Goal: Information Seeking & Learning: Learn about a topic

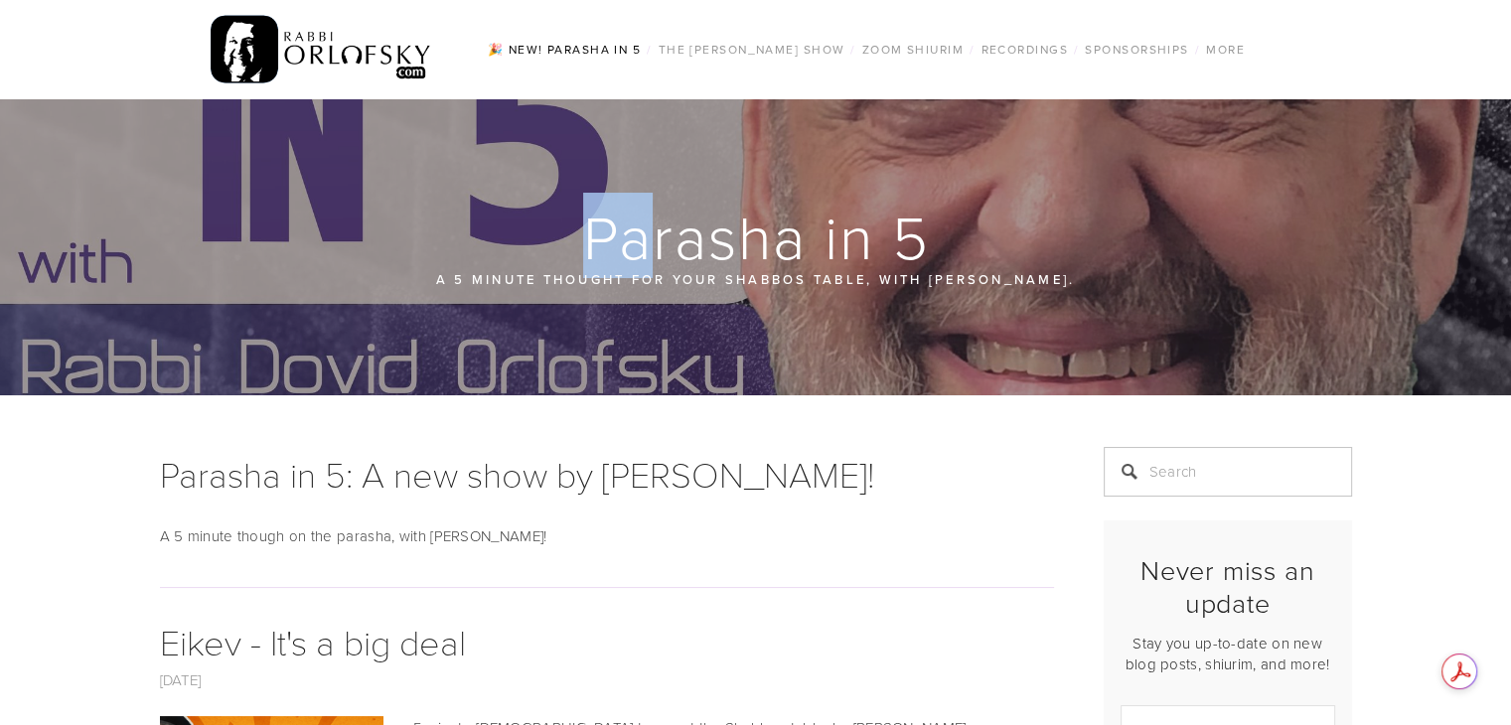
drag, startPoint x: 640, startPoint y: 229, endPoint x: 656, endPoint y: 327, distance: 99.6
click at [656, 327] on div "Parasha in 5 A 5 minute thought for your Shabbos table, with Rabbi Dovid Orlofs…" at bounding box center [756, 247] width 1192 height 296
click at [941, 477] on h1 "Parasha in 5: A new show by Rabbi Orlofsky!" at bounding box center [607, 474] width 894 height 54
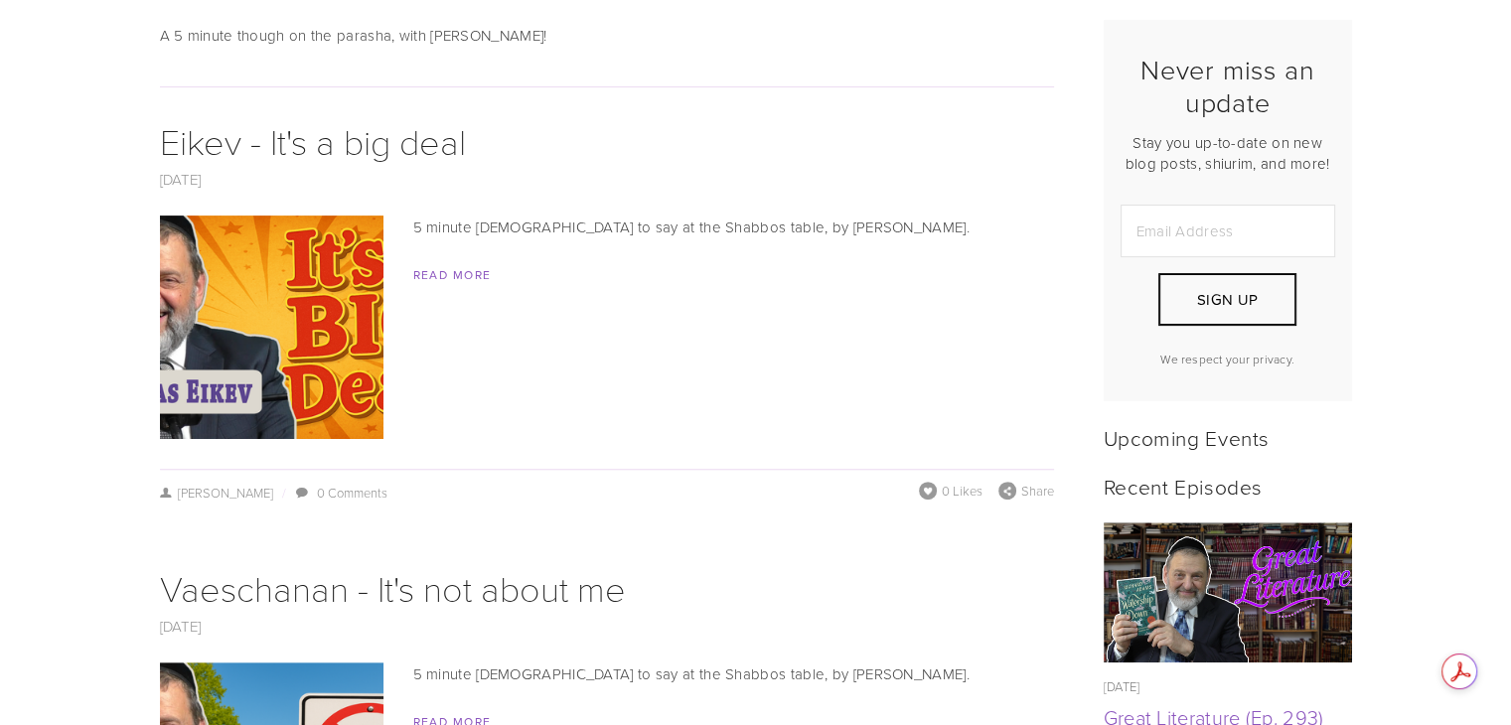
scroll to position [504, 0]
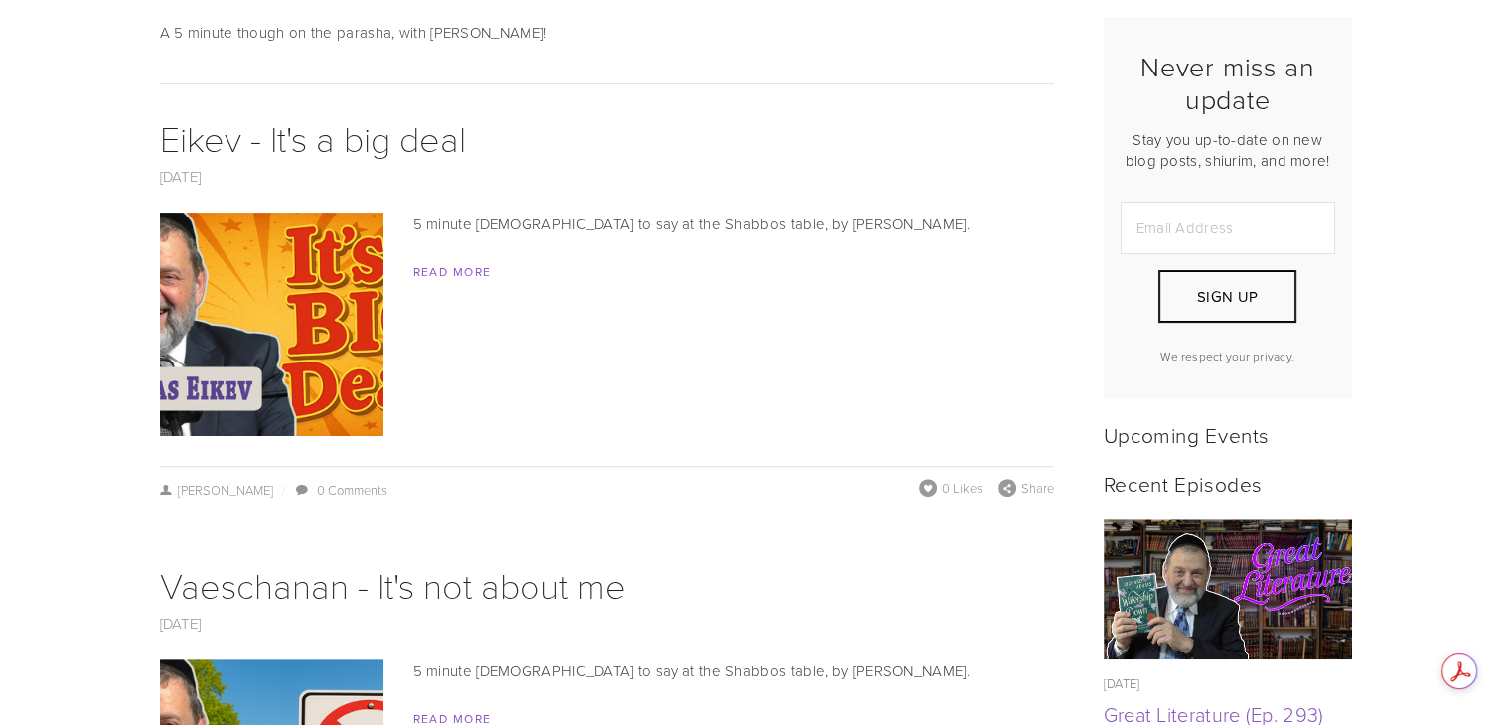
click at [329, 293] on img at bounding box center [271, 325] width 397 height 224
click at [1264, 569] on img at bounding box center [1227, 590] width 249 height 140
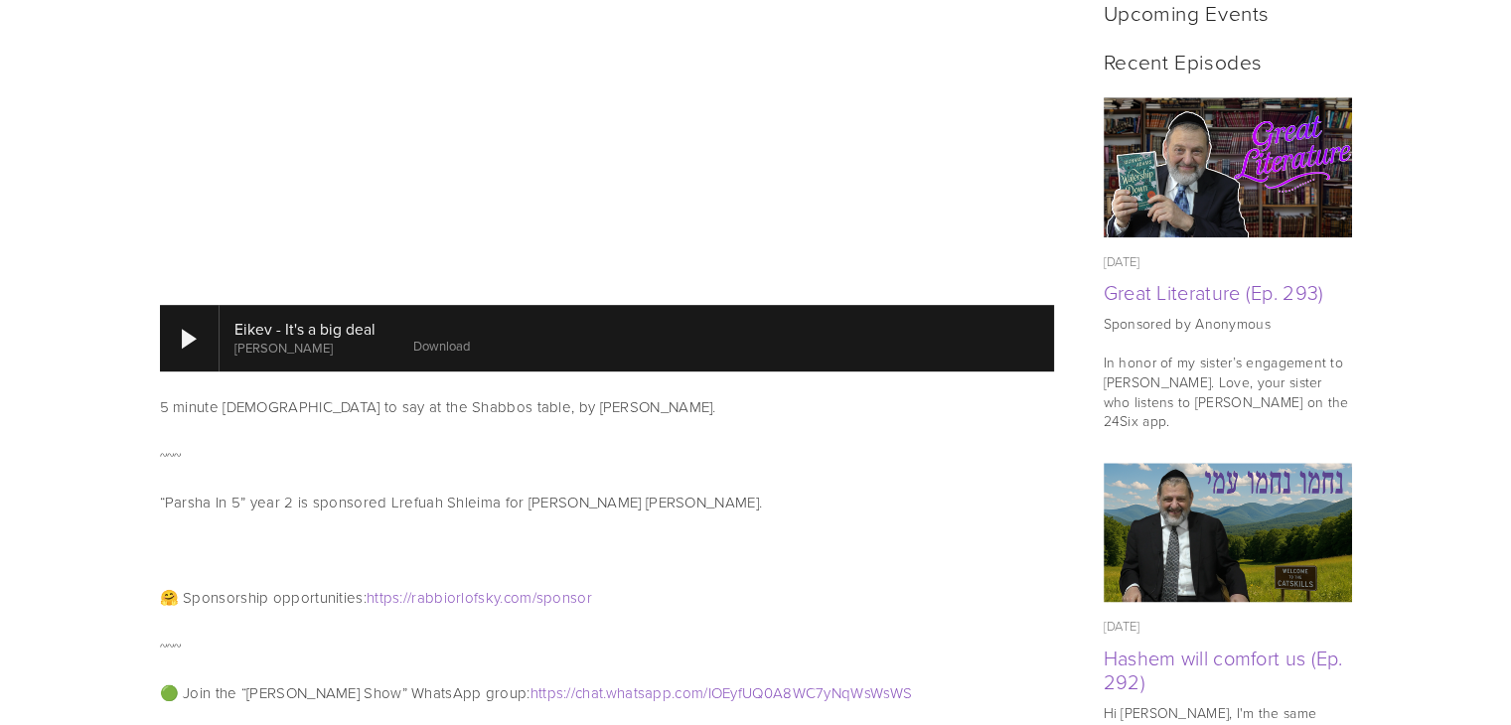
scroll to position [930, 0]
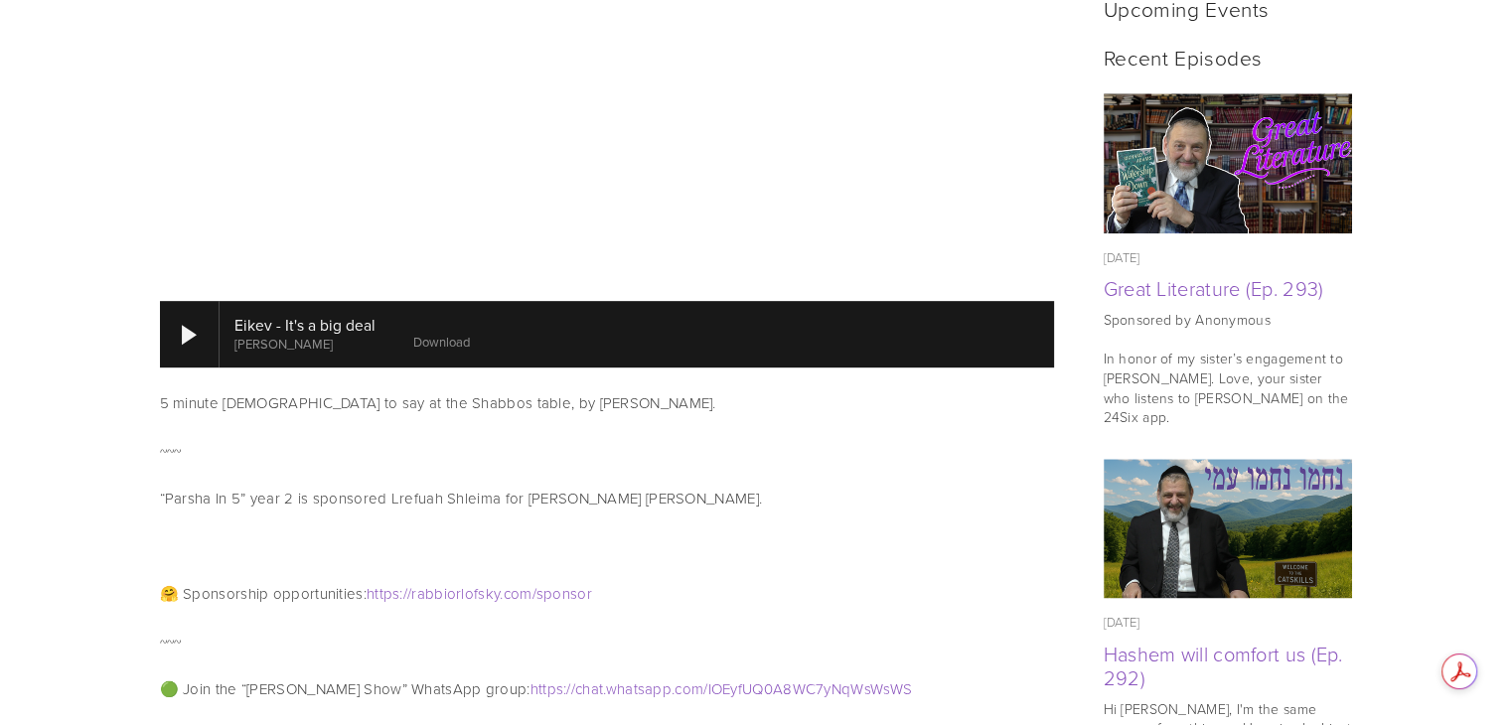
click at [1268, 146] on img at bounding box center [1227, 163] width 249 height 140
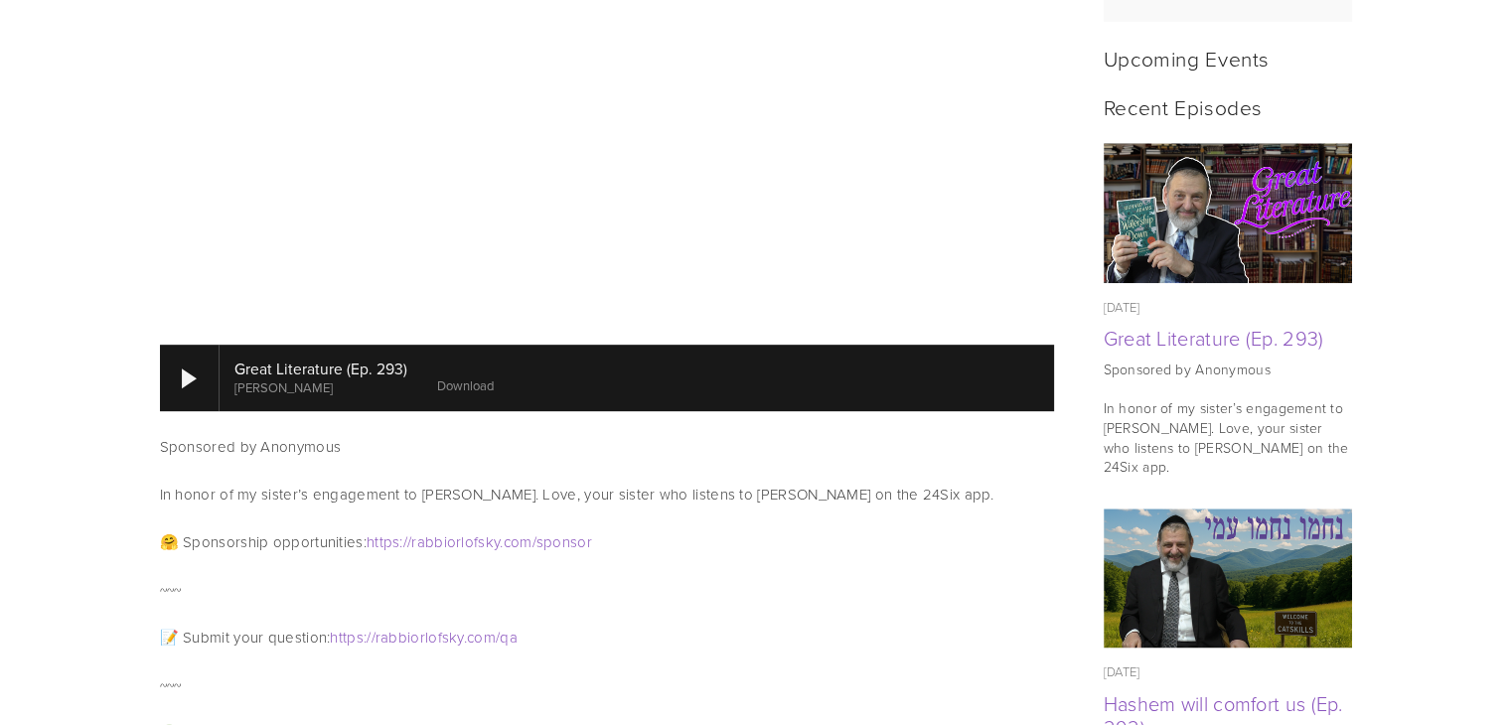
scroll to position [881, 0]
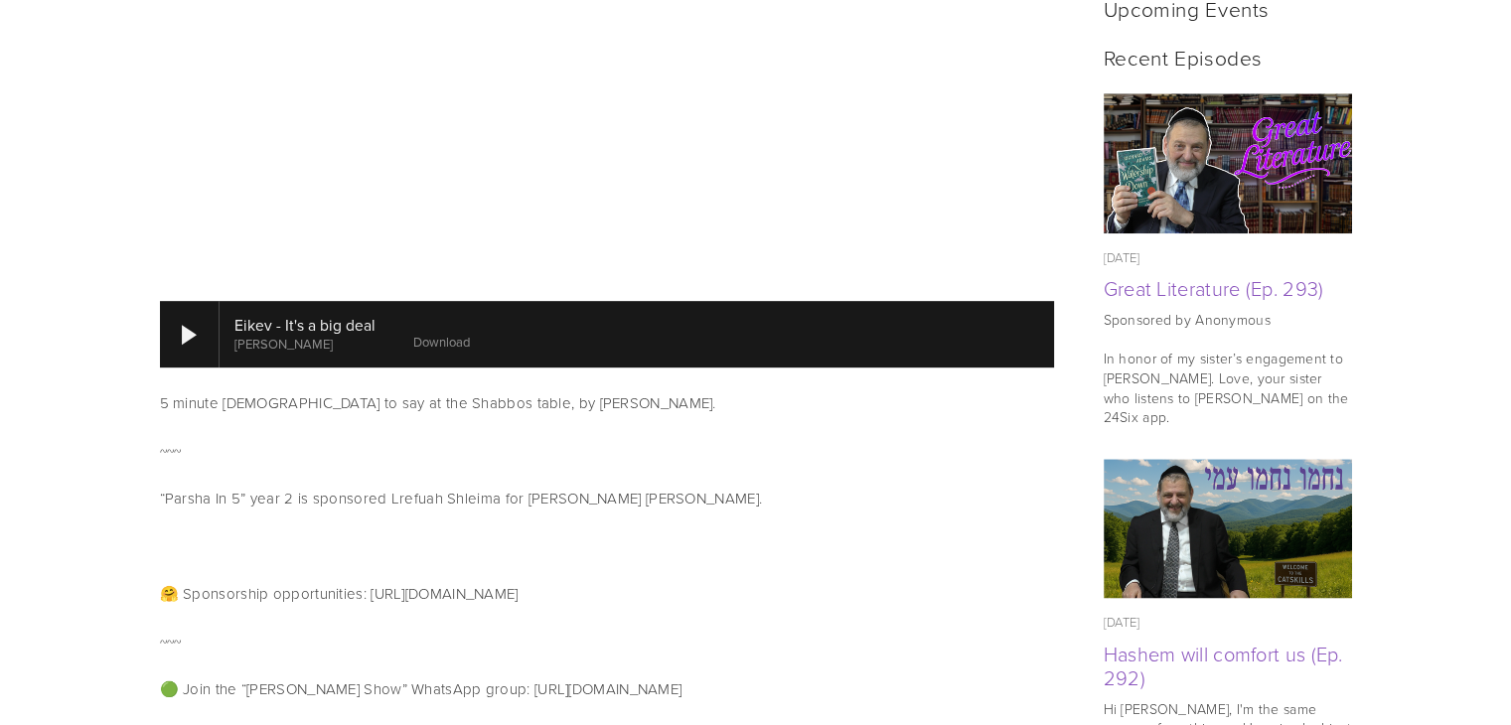
scroll to position [930, 0]
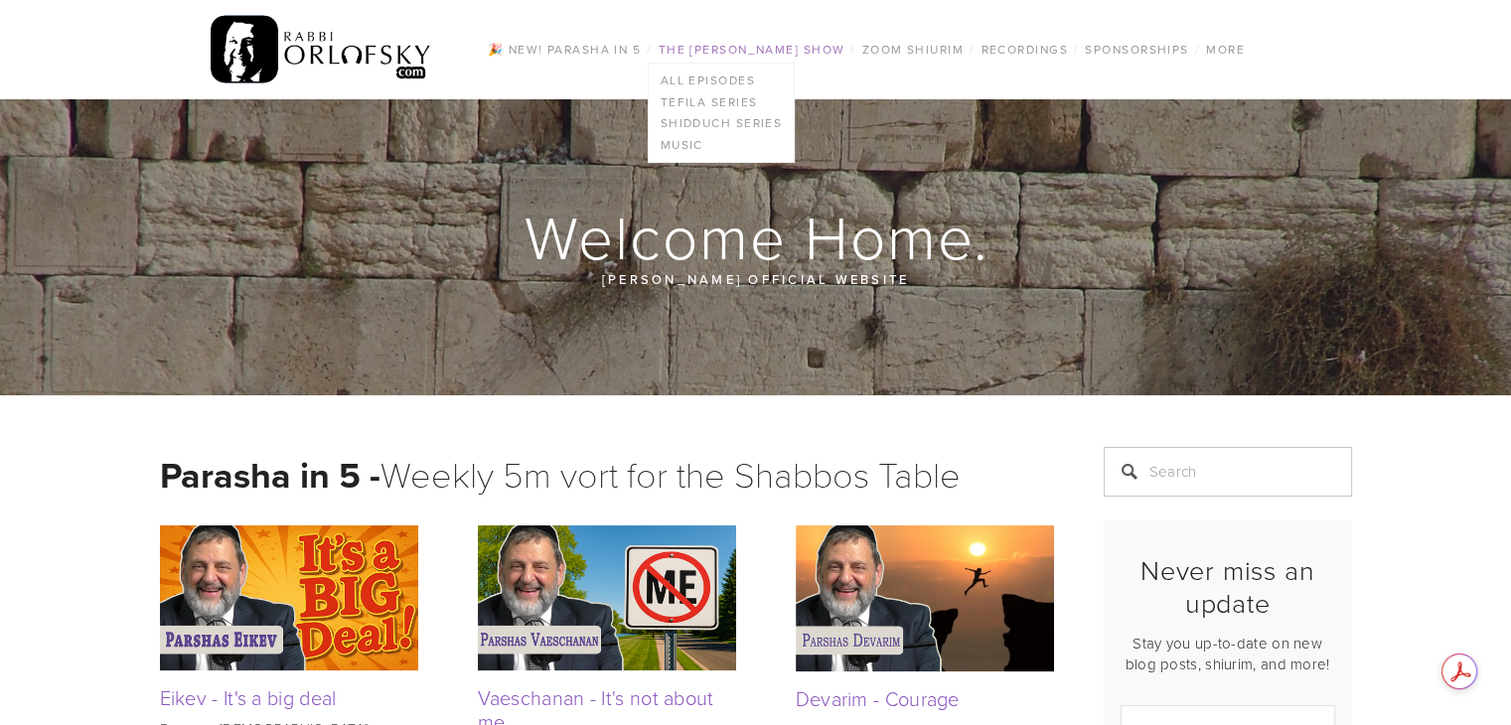
click at [768, 51] on link "The [PERSON_NAME] Show" at bounding box center [752, 50] width 199 height 26
click at [719, 72] on link "All Episodes" at bounding box center [722, 81] width 146 height 22
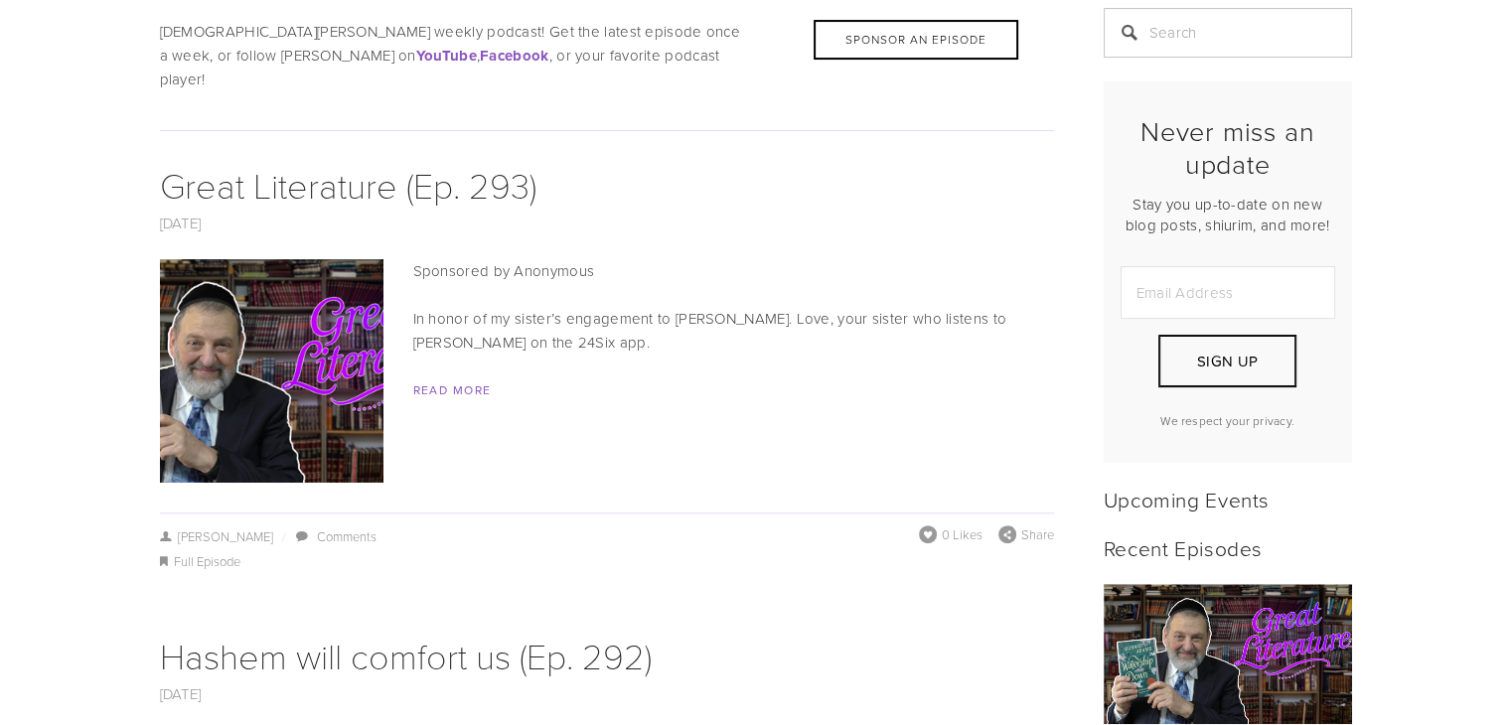
scroll to position [437, 0]
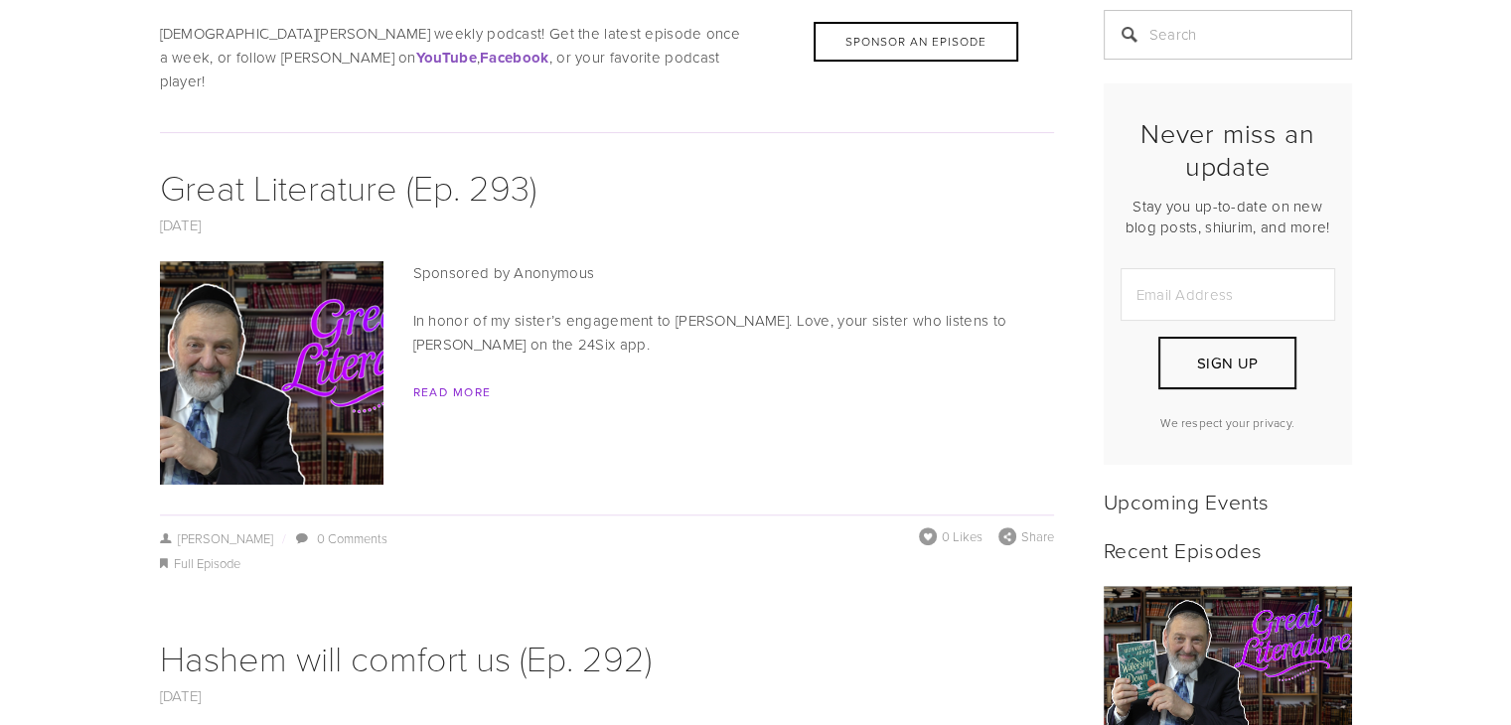
click at [449, 384] on link "Read More" at bounding box center [452, 392] width 78 height 17
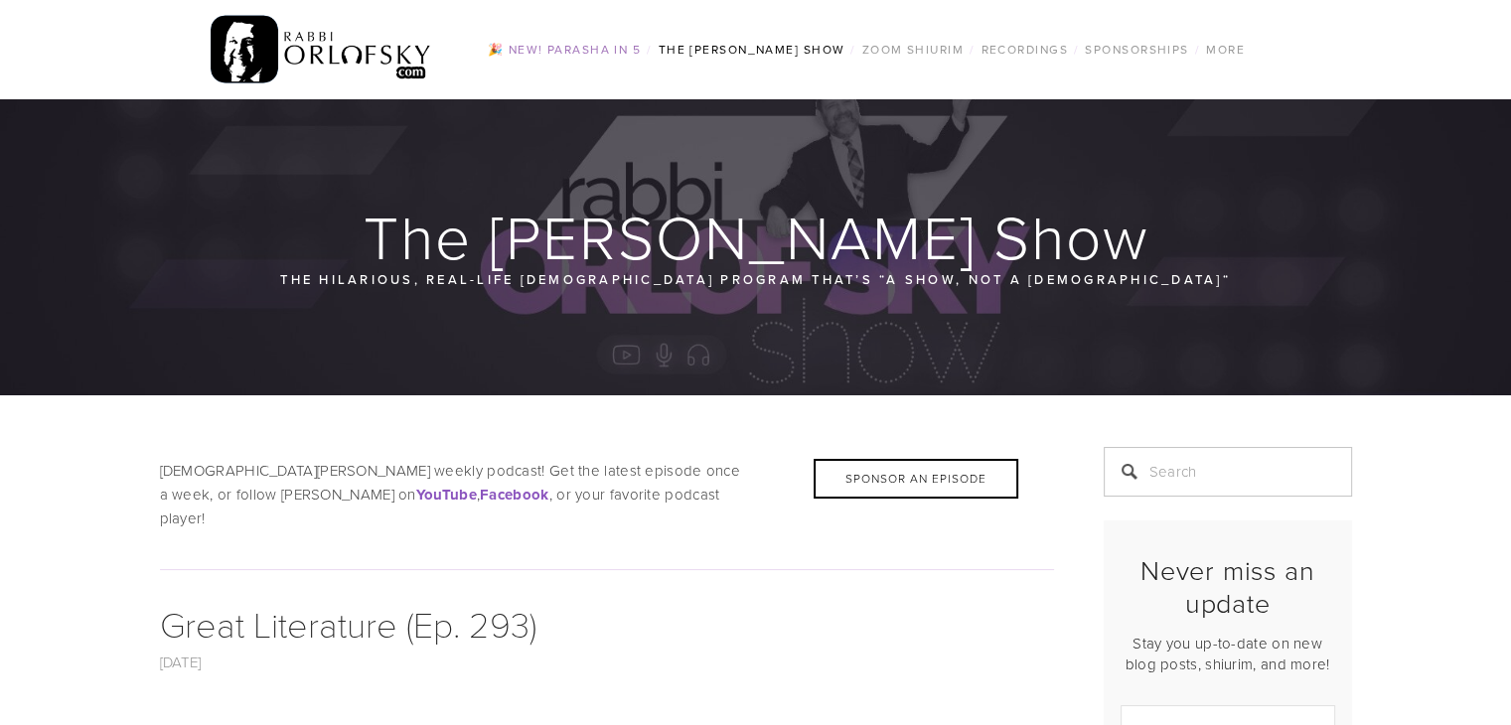
click at [592, 46] on link "🎉 NEW! Parasha in 5" at bounding box center [564, 50] width 165 height 26
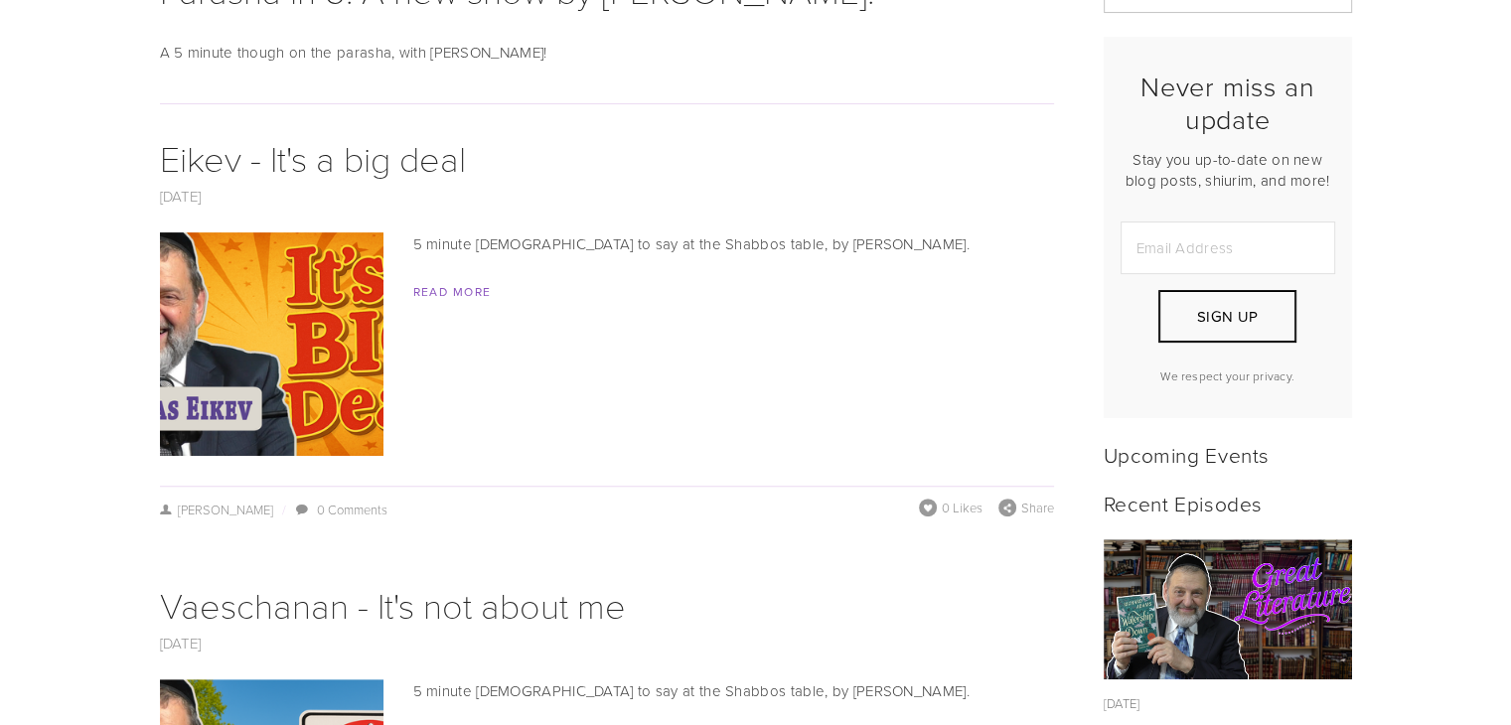
scroll to position [492, 0]
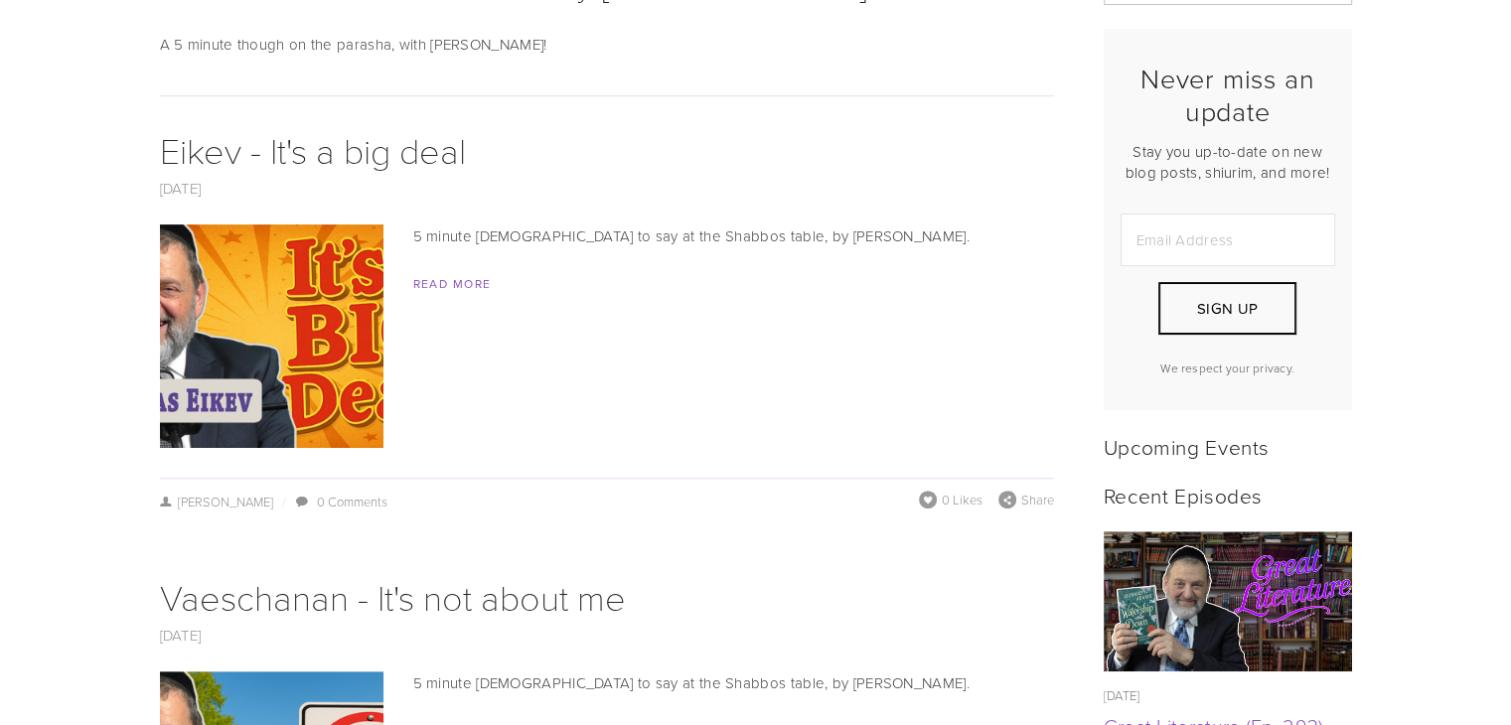
click at [338, 308] on img at bounding box center [271, 337] width 397 height 224
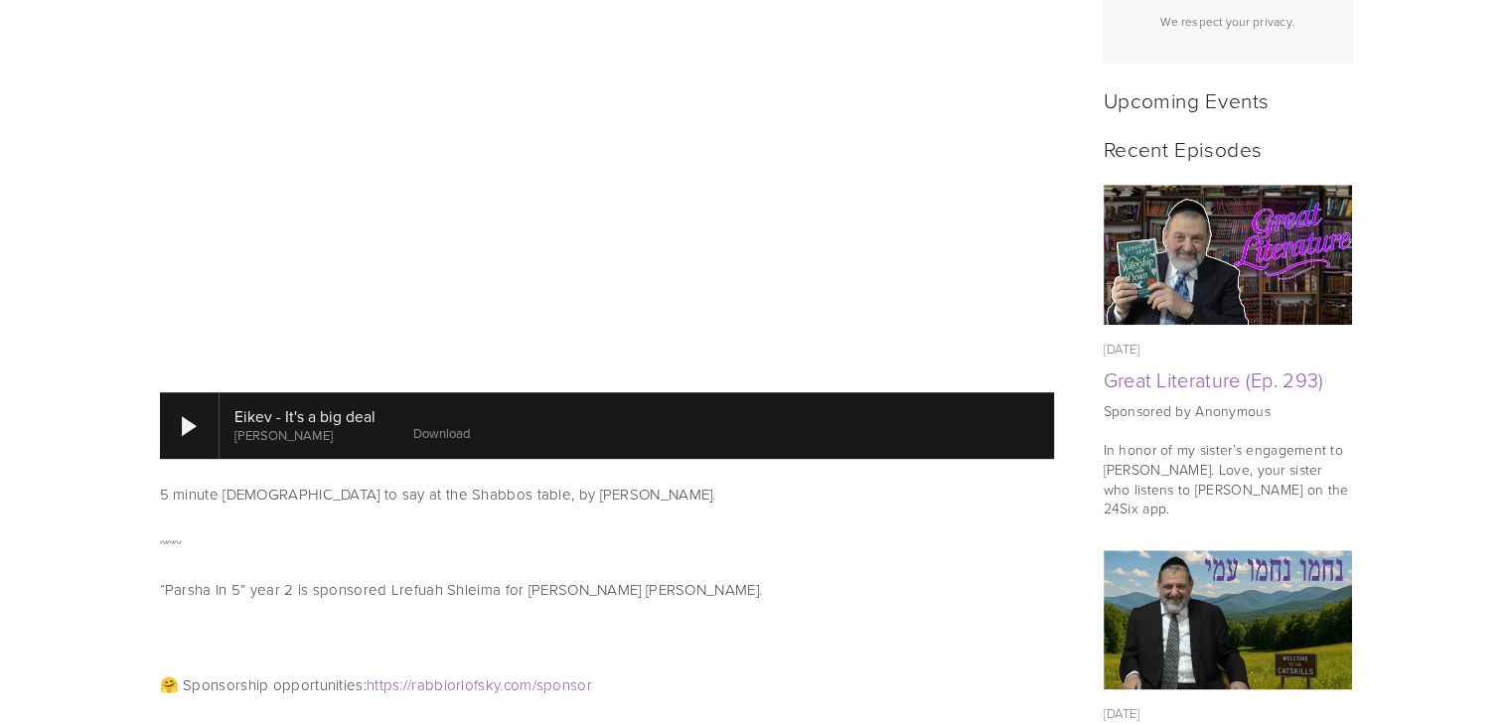
scroll to position [839, 0]
click at [195, 417] on div at bounding box center [190, 425] width 60 height 66
drag, startPoint x: 251, startPoint y: 446, endPoint x: 234, endPoint y: 439, distance: 18.3
drag, startPoint x: 234, startPoint y: 440, endPoint x: 224, endPoint y: 439, distance: 11.0
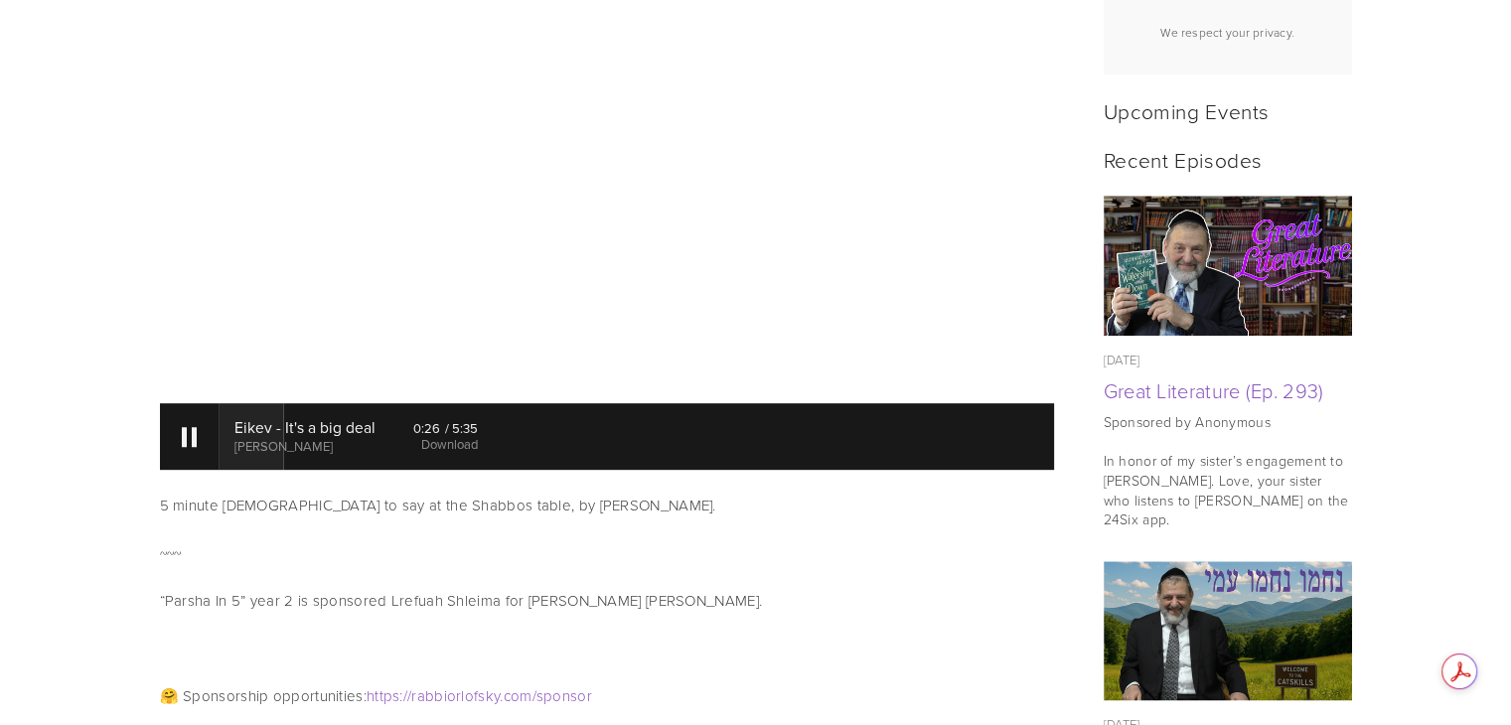
scroll to position [826, 0]
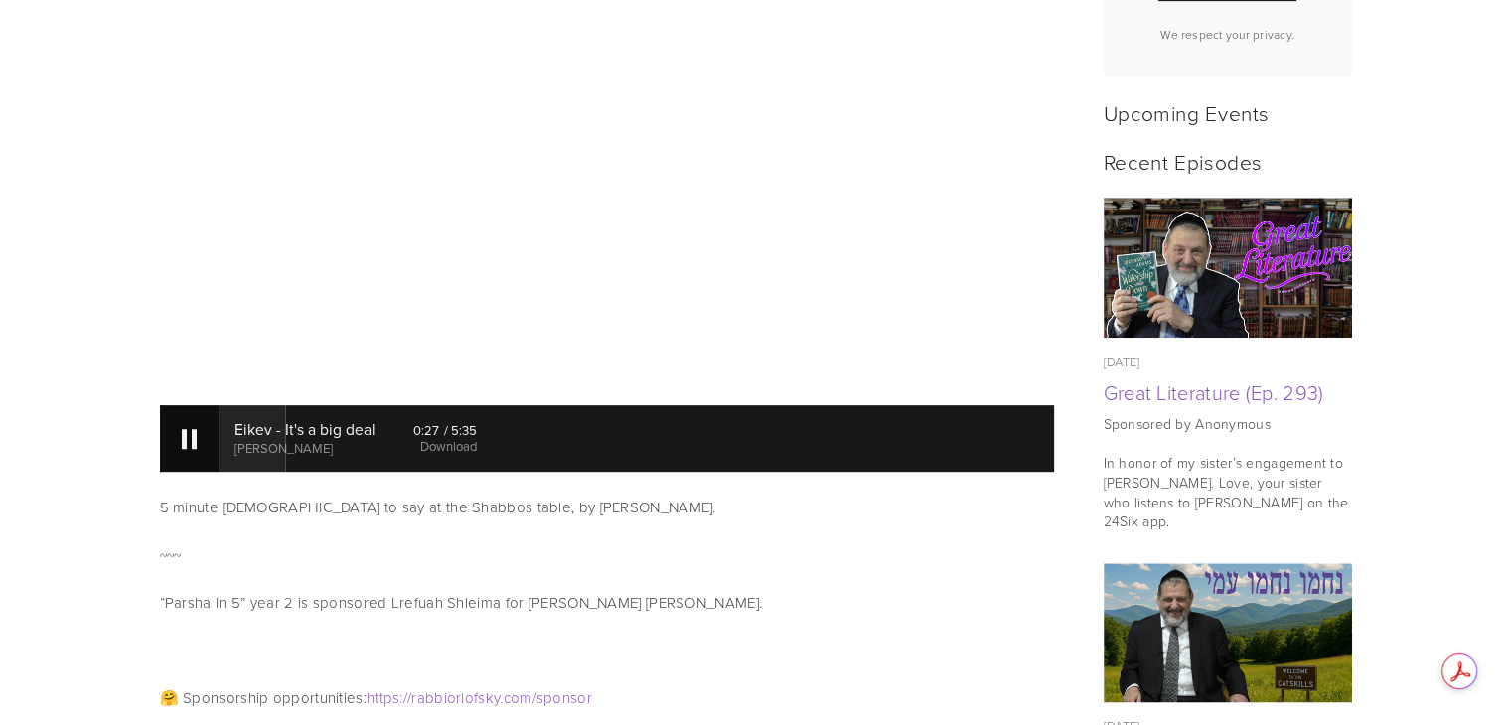
click at [180, 446] on div at bounding box center [190, 438] width 60 height 66
click at [457, 445] on link "Download" at bounding box center [449, 446] width 57 height 18
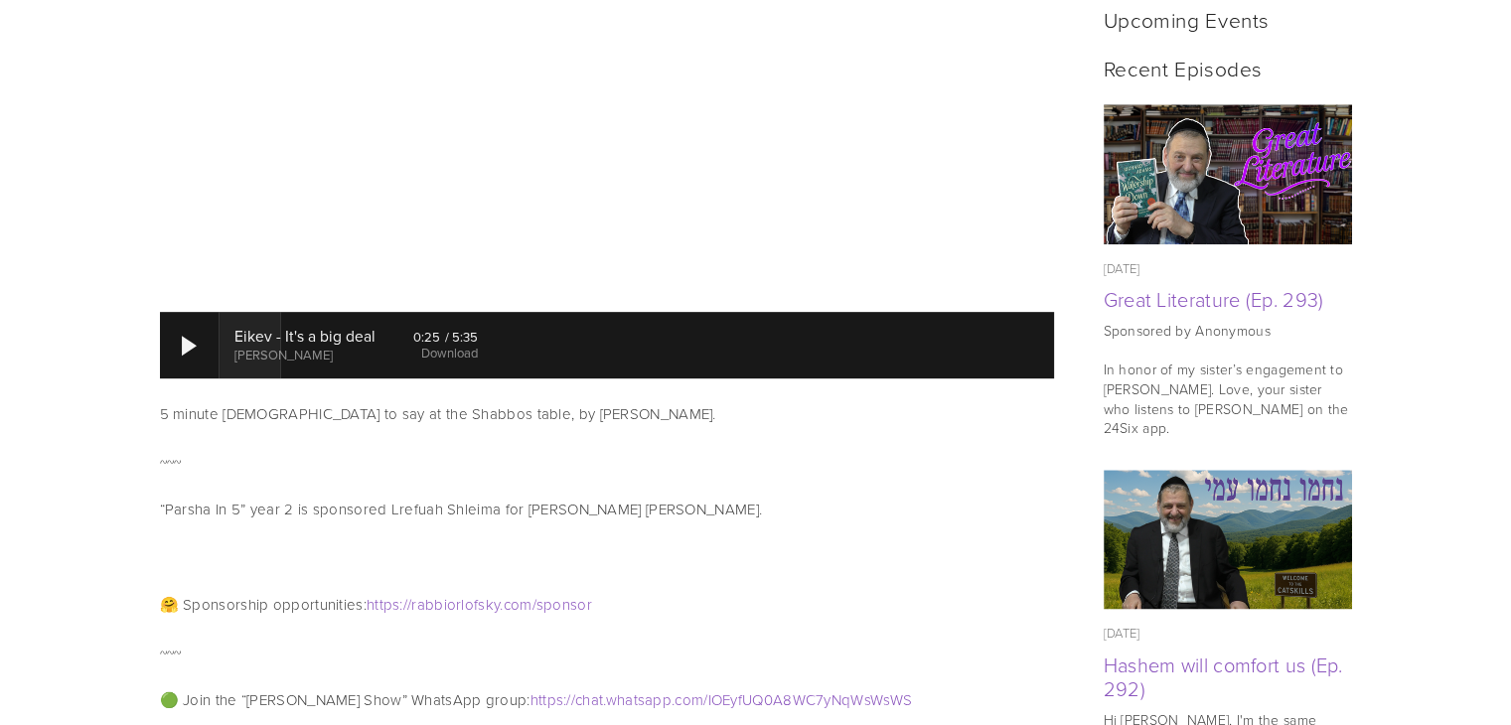
scroll to position [923, 0]
